Goal: Task Accomplishment & Management: Use online tool/utility

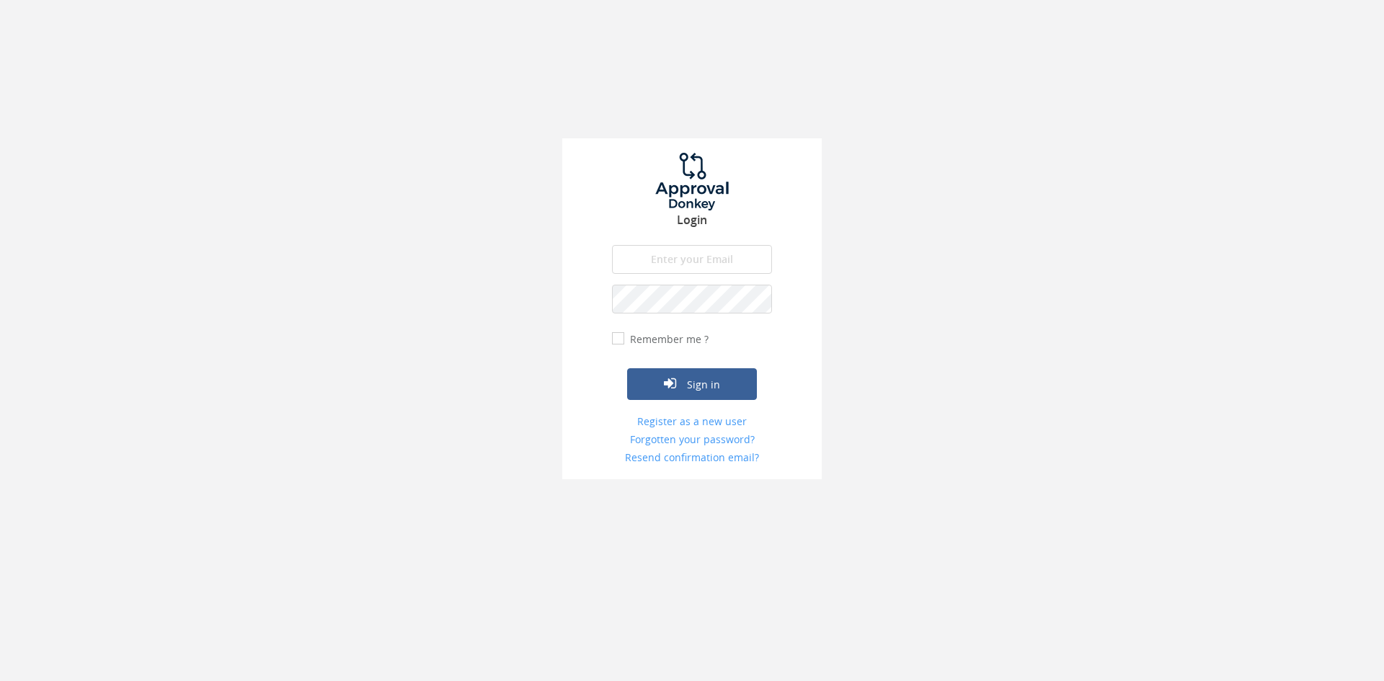
click at [716, 252] on input "email" at bounding box center [692, 259] width 160 height 29
type input "[EMAIL_ADDRESS][DOMAIN_NAME]"
click at [627, 368] on button "Sign in" at bounding box center [692, 384] width 130 height 32
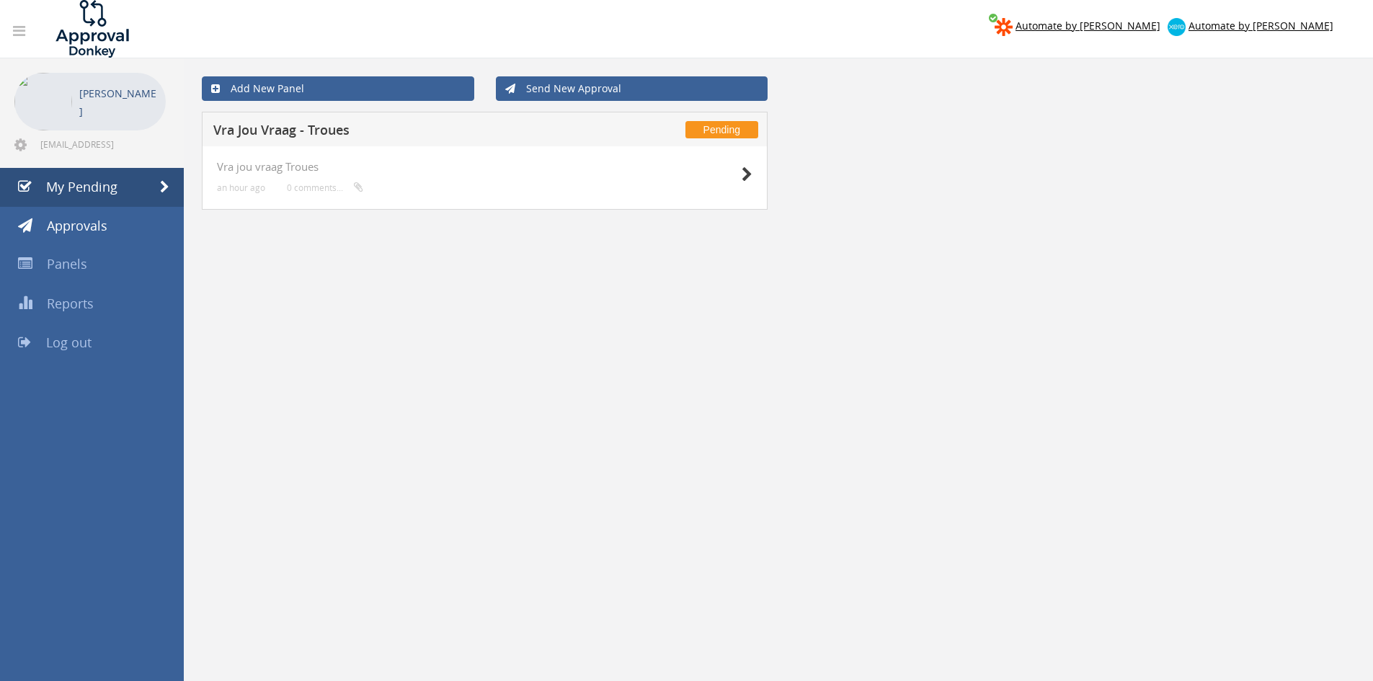
click at [739, 179] on div at bounding box center [716, 174] width 72 height 26
click at [744, 177] on icon at bounding box center [747, 174] width 11 height 15
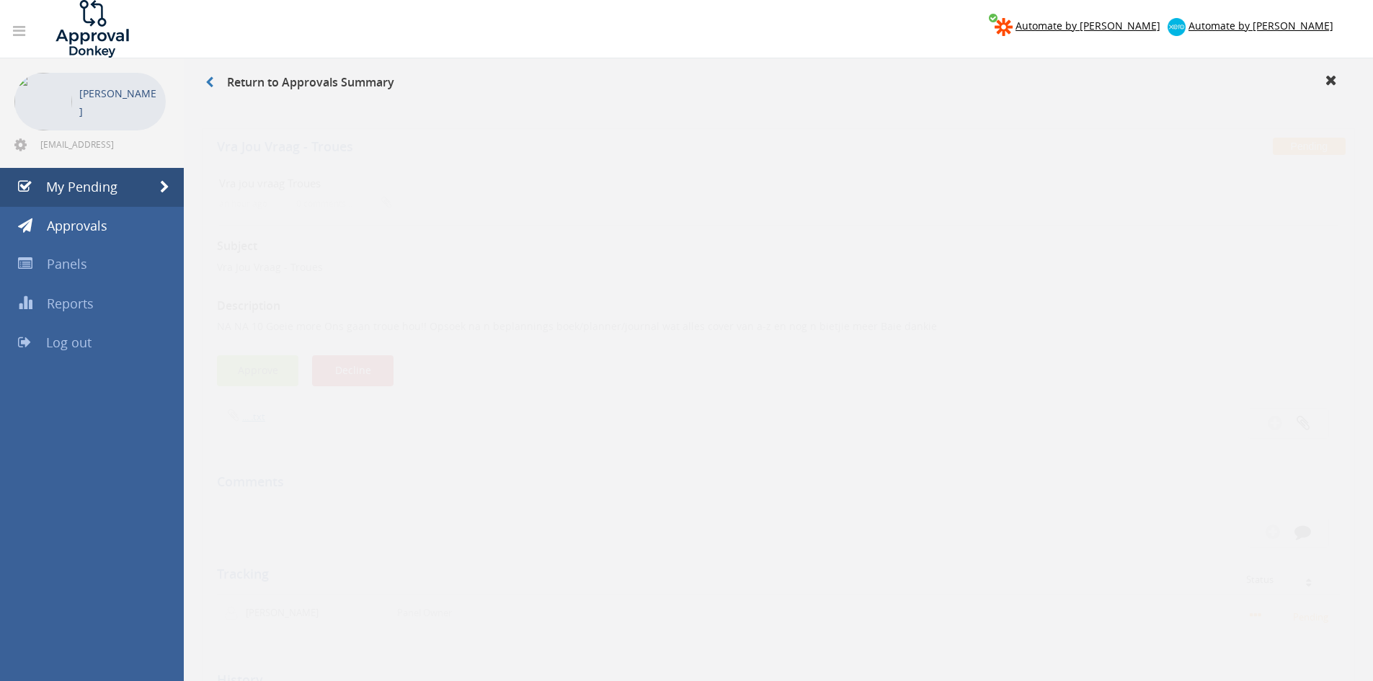
click at [266, 357] on button "Approve" at bounding box center [257, 357] width 81 height 31
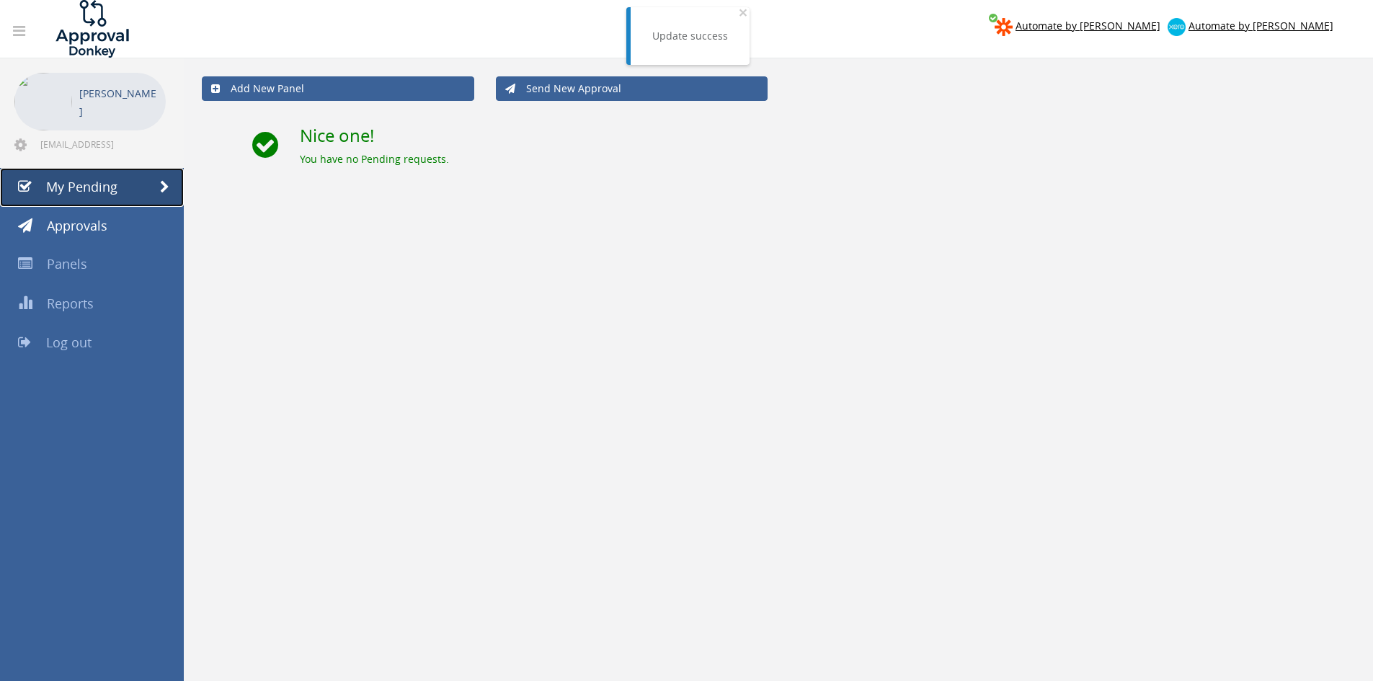
click at [111, 187] on span "My Pending" at bounding box center [81, 186] width 71 height 17
click at [91, 342] on link "Log out" at bounding box center [92, 343] width 184 height 39
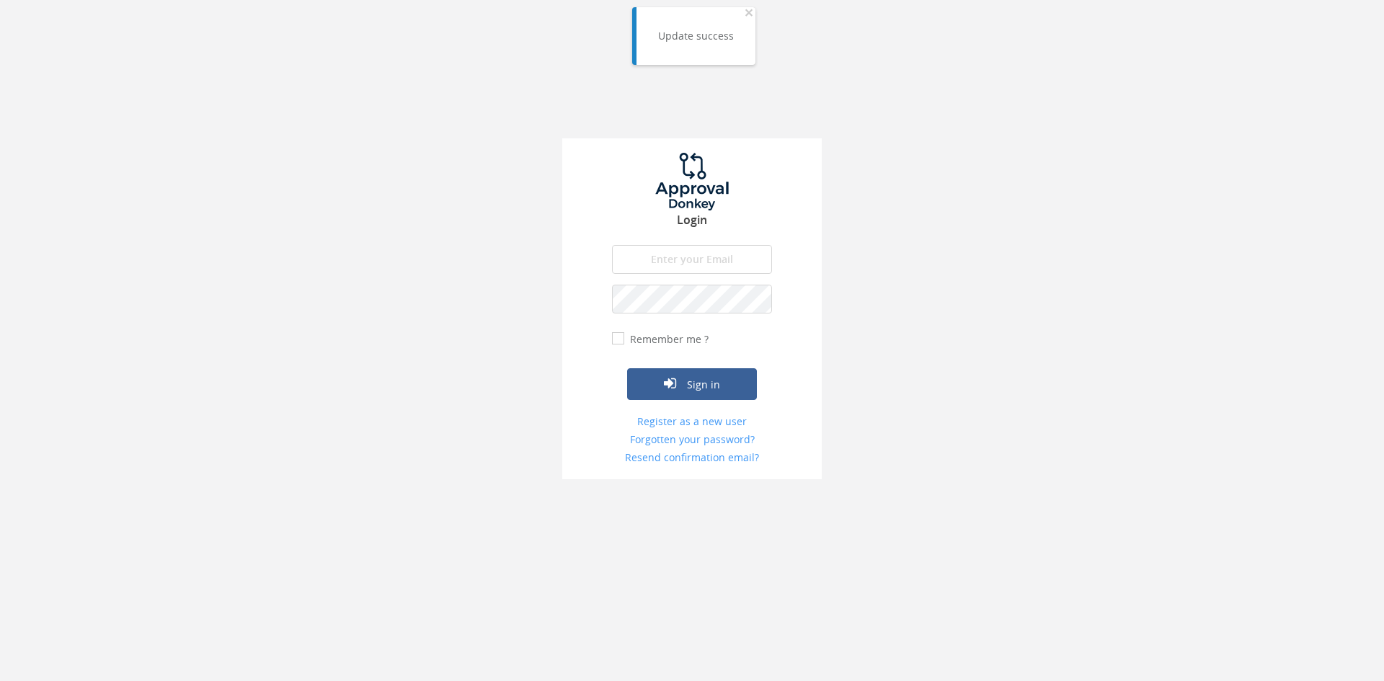
click at [717, 258] on input "email" at bounding box center [692, 259] width 160 height 29
type input "[EMAIL_ADDRESS][DOMAIN_NAME]"
click at [627, 368] on button "Sign in" at bounding box center [692, 384] width 130 height 32
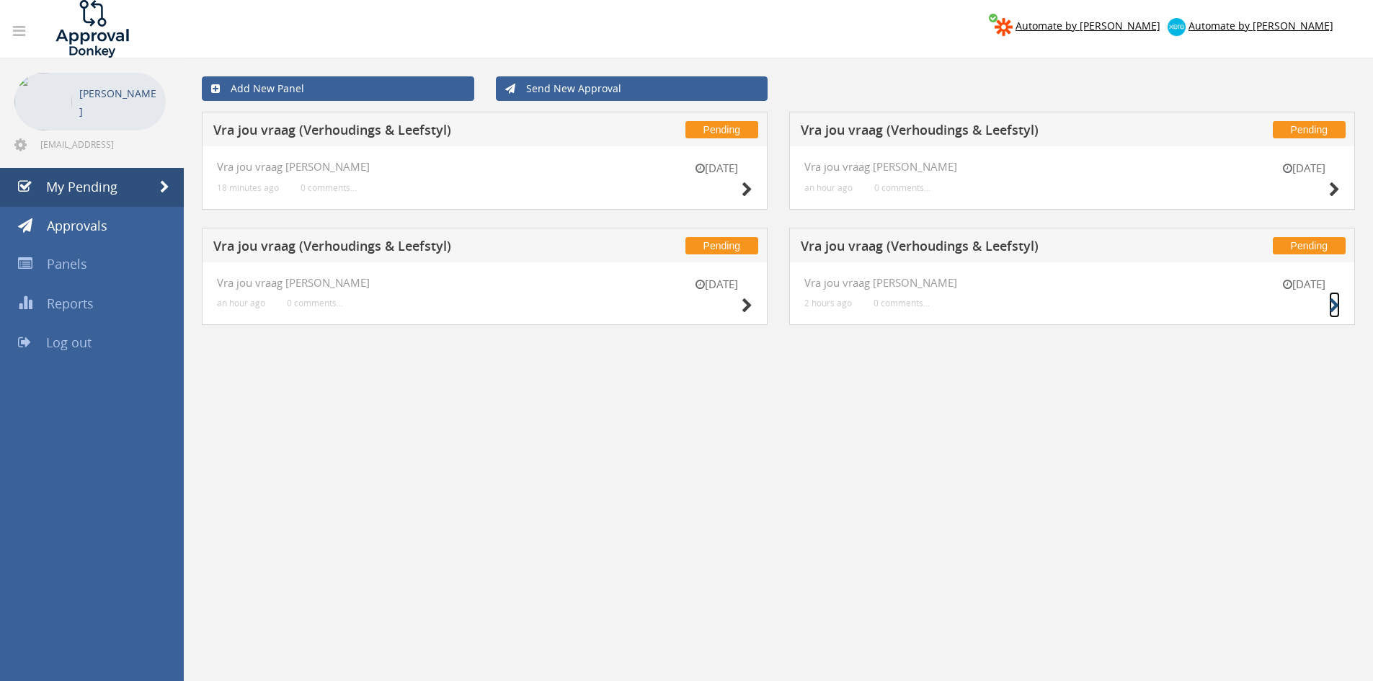
click at [1332, 297] on small at bounding box center [1334, 305] width 11 height 20
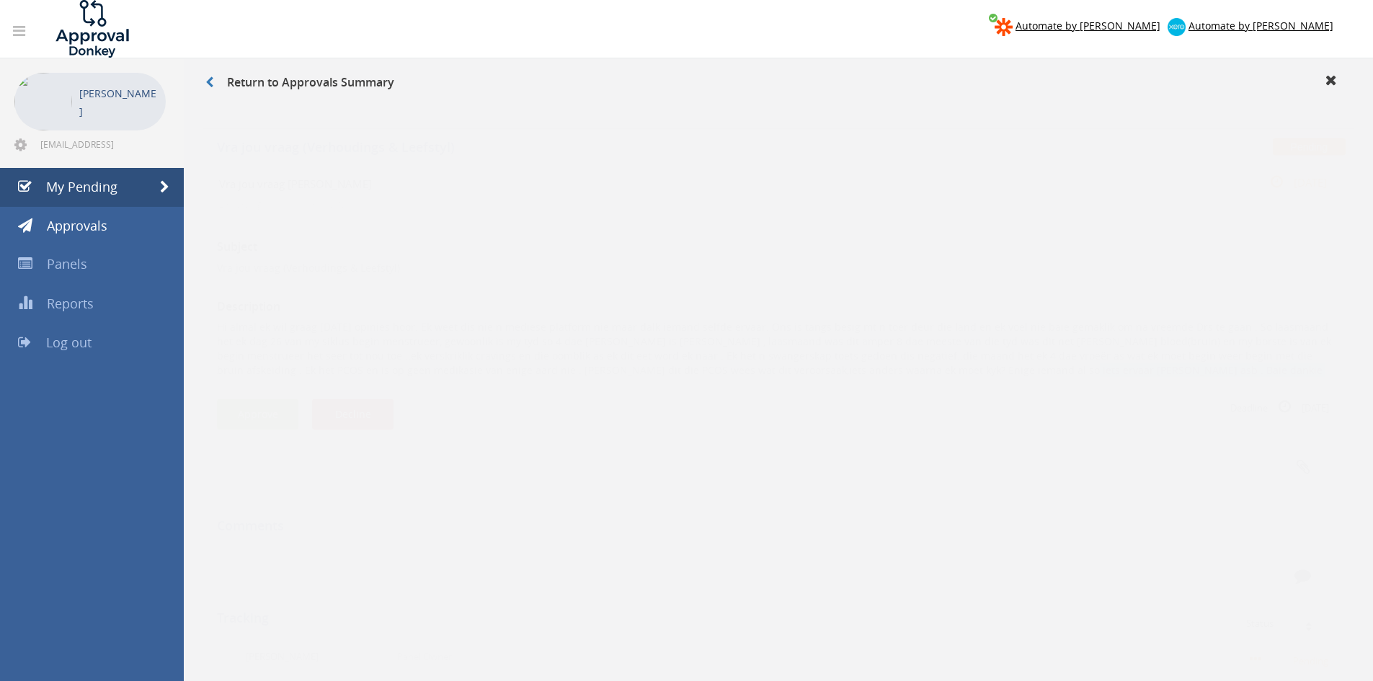
drag, startPoint x: 863, startPoint y: 357, endPoint x: 376, endPoint y: 368, distance: 487.3
click at [376, 368] on div "Subject Vra jou vraag ([PERSON_NAME] & Leefstyl) Description Approve Decline De…" at bounding box center [778, 509] width 1123 height 594
drag, startPoint x: 216, startPoint y: 311, endPoint x: 869, endPoint y: 358, distance: 654.6
click at [870, 358] on div "Vra jou vraag [PERSON_NAME] 2 hours ago 0 comments... [DATE] Subject Vra jou vr…" at bounding box center [778, 485] width 1153 height 672
copy p "Hi almal ek wil graag [DATE] opinies hoor. Ek weet dis nie n mediese platform n…"
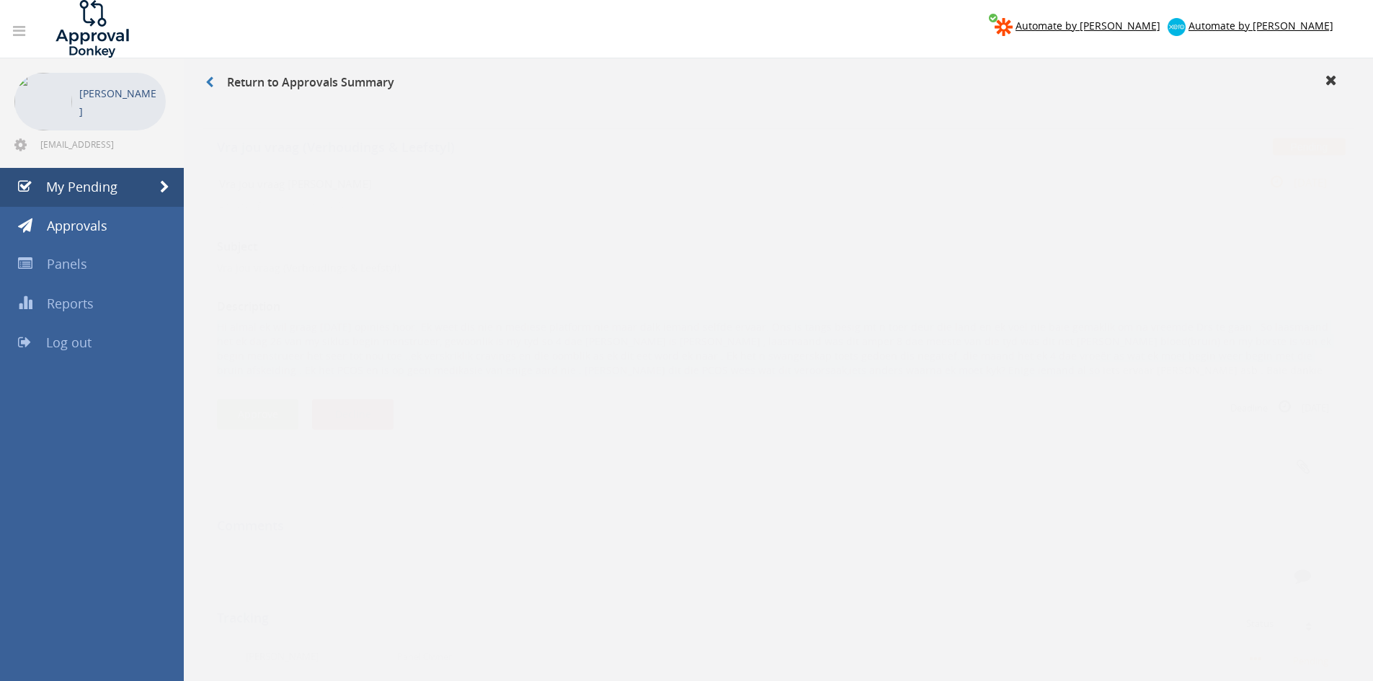
click at [332, 396] on button "Decline" at bounding box center [352, 400] width 81 height 31
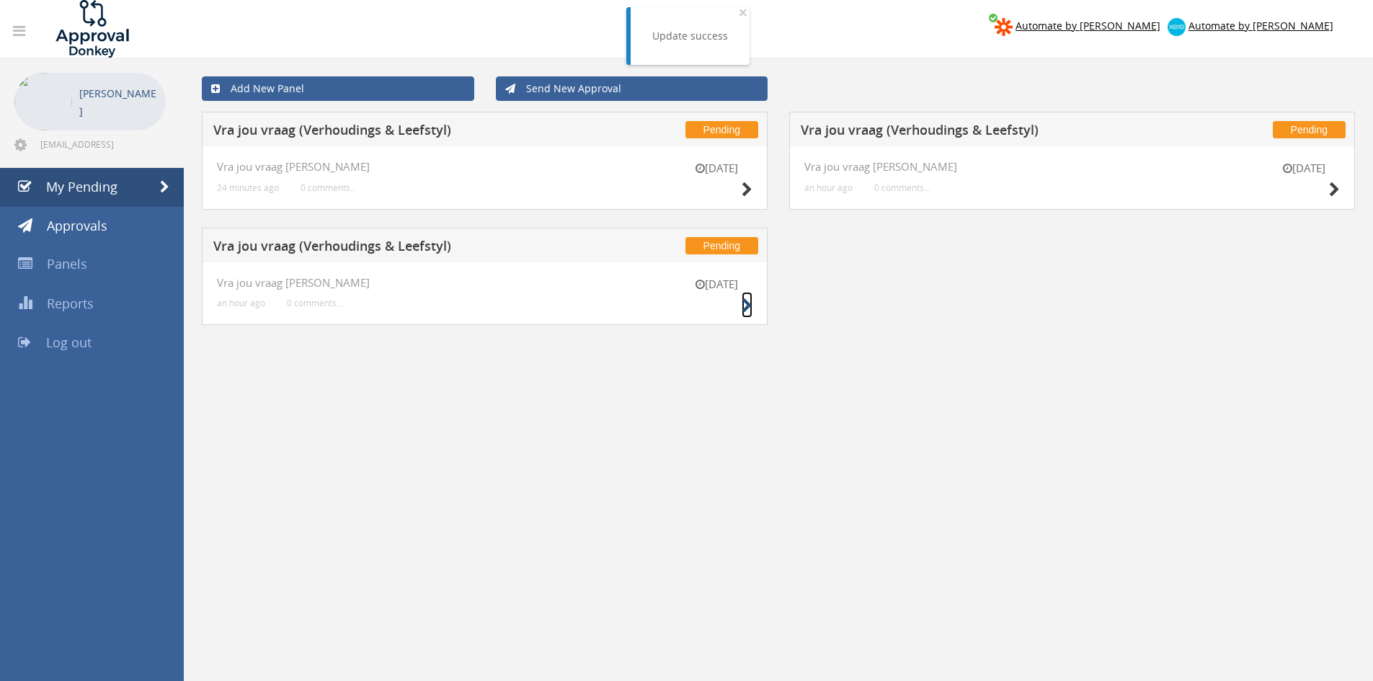
click at [748, 306] on icon at bounding box center [747, 305] width 11 height 15
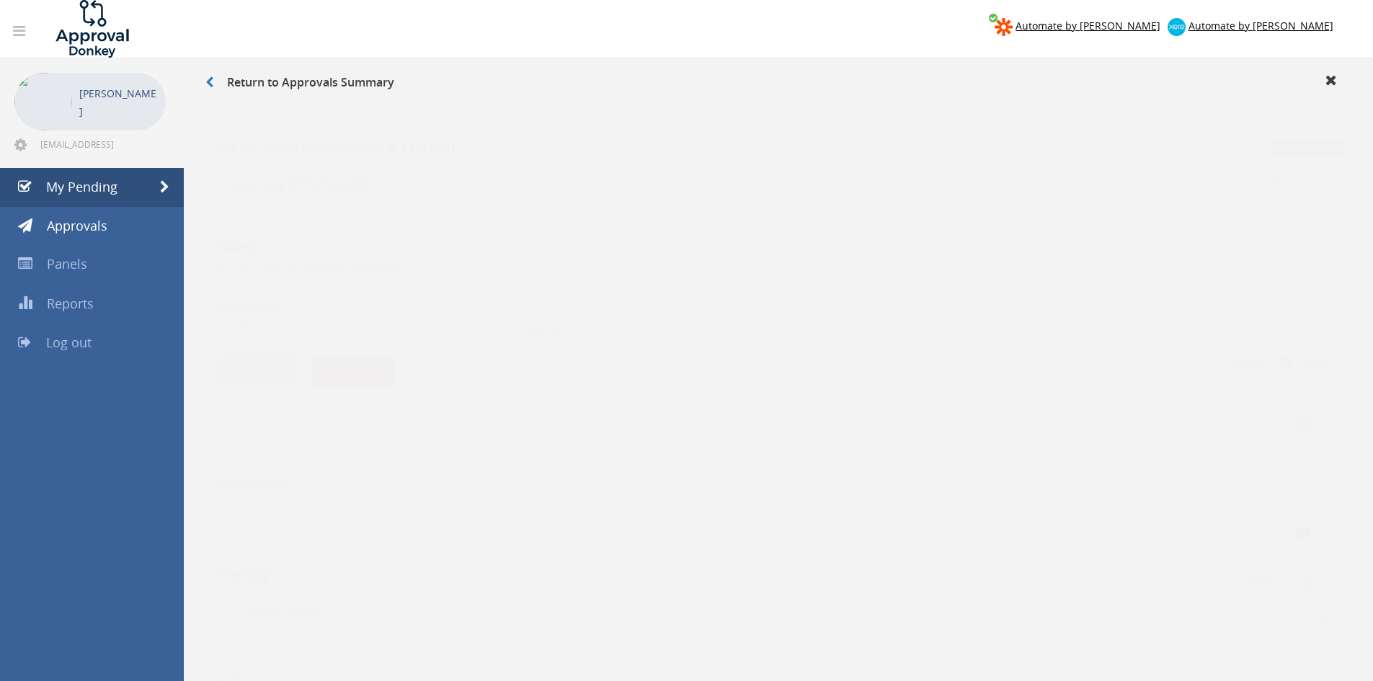
click at [378, 356] on button "Decline" at bounding box center [352, 357] width 81 height 31
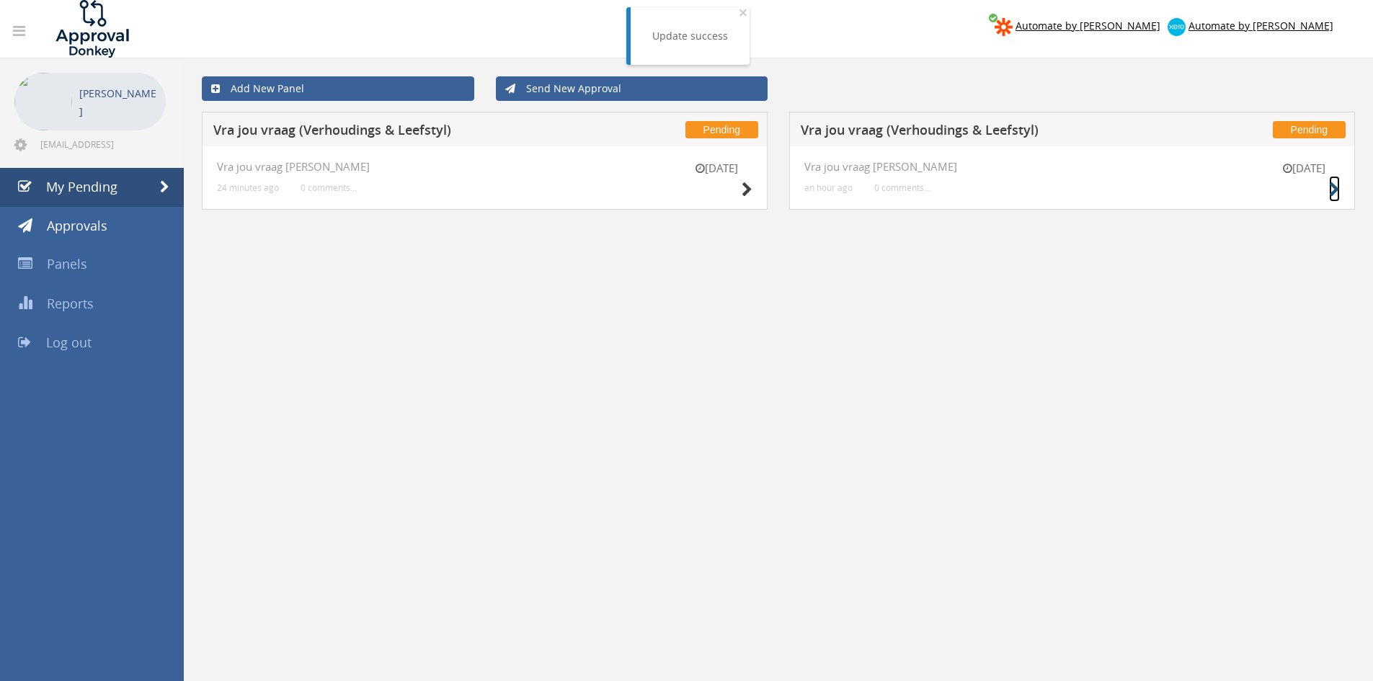
click at [1334, 190] on icon at bounding box center [1334, 189] width 11 height 15
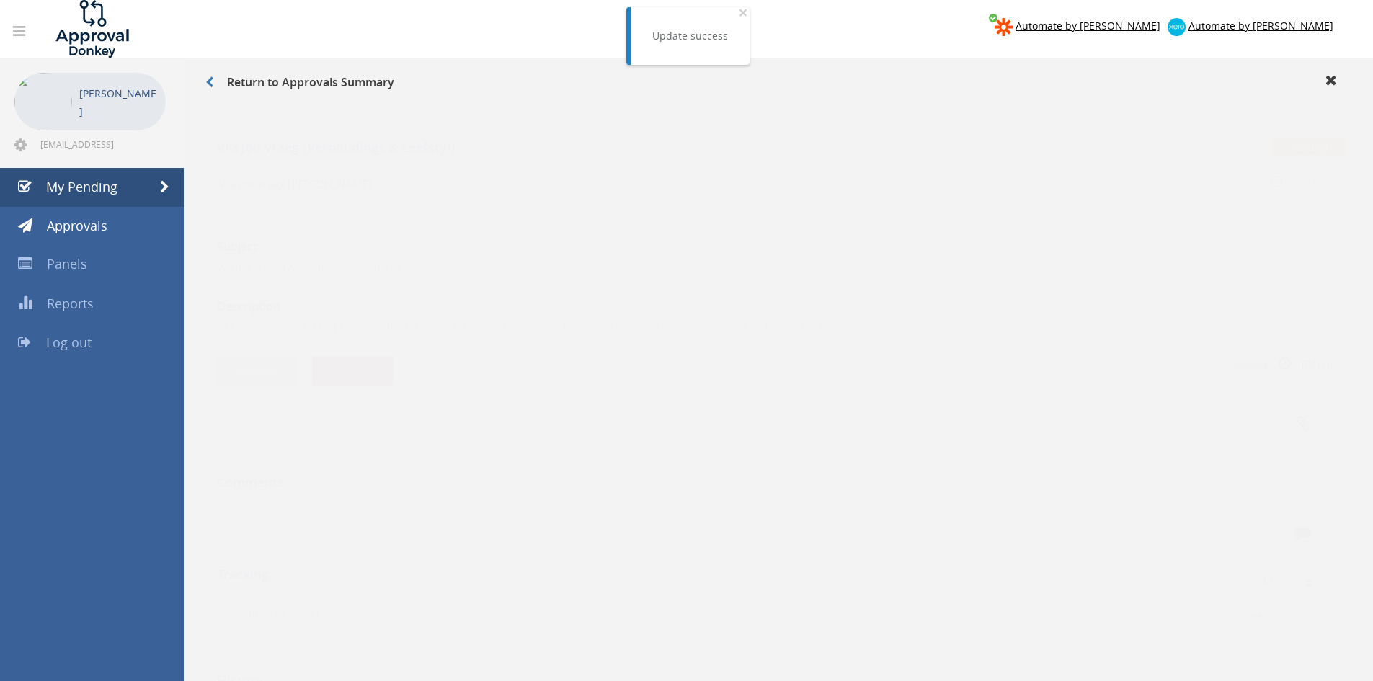
click at [368, 354] on button "Decline" at bounding box center [352, 357] width 81 height 31
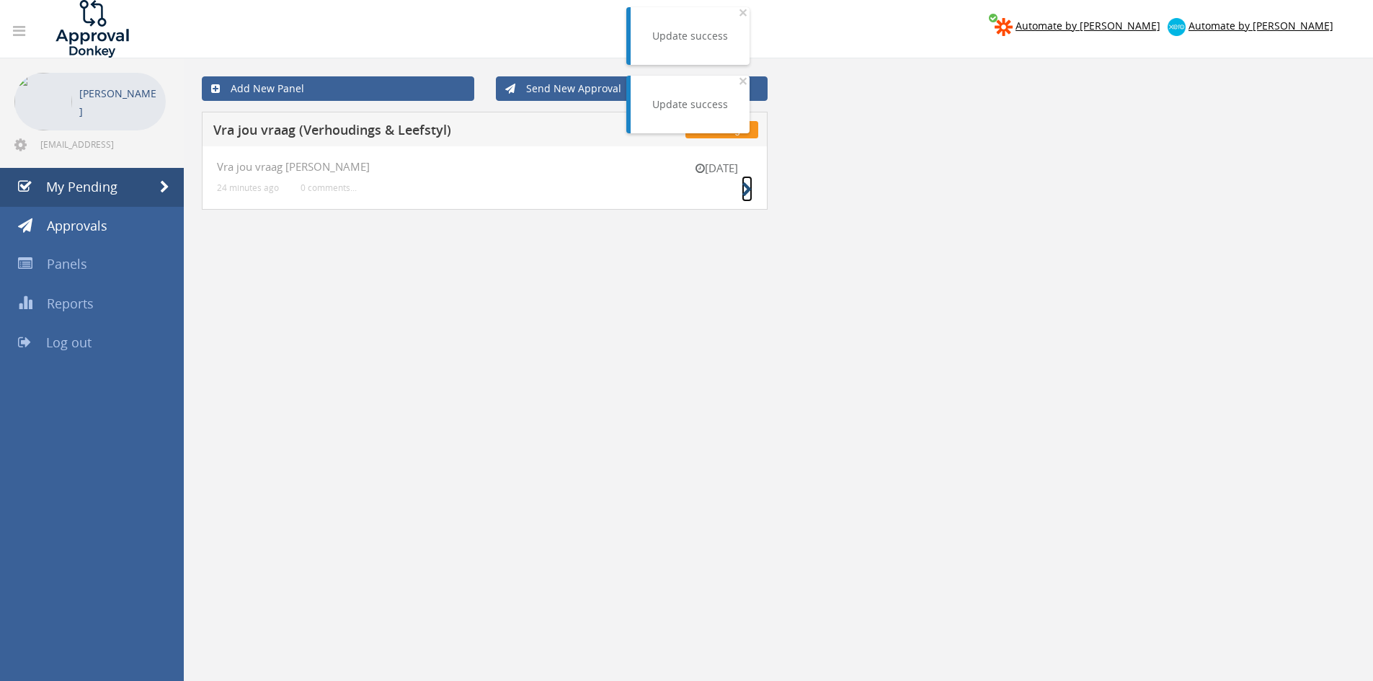
click at [742, 190] on icon at bounding box center [747, 189] width 11 height 15
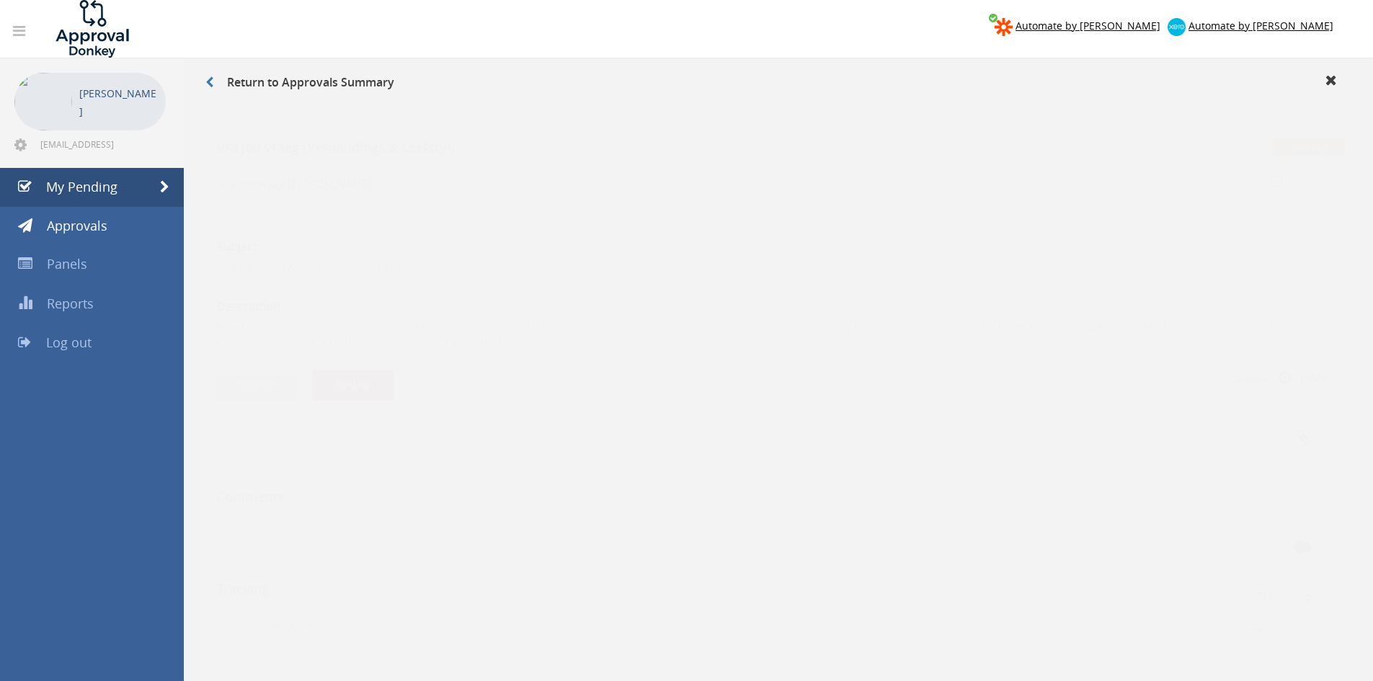
click at [396, 360] on div "Approve Decline" at bounding box center [497, 371] width 561 height 31
click at [387, 366] on button "Decline" at bounding box center [352, 371] width 81 height 31
